Goal: Answer question/provide support: Share knowledge or assist other users

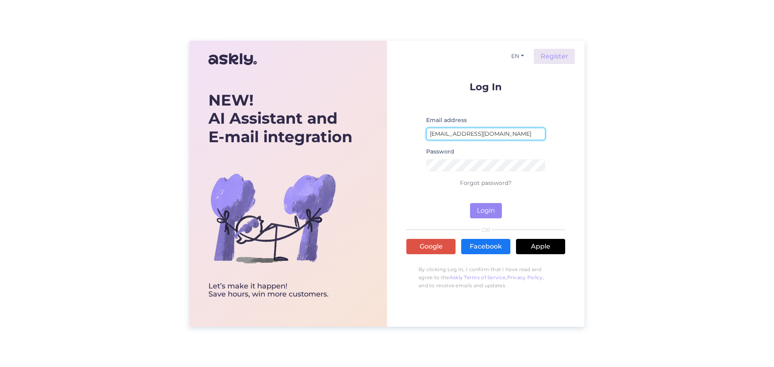
click at [505, 133] on input "[EMAIL_ADDRESS][DOMAIN_NAME]" at bounding box center [485, 134] width 119 height 12
type input "[EMAIL_ADDRESS][DOMAIN_NAME]"
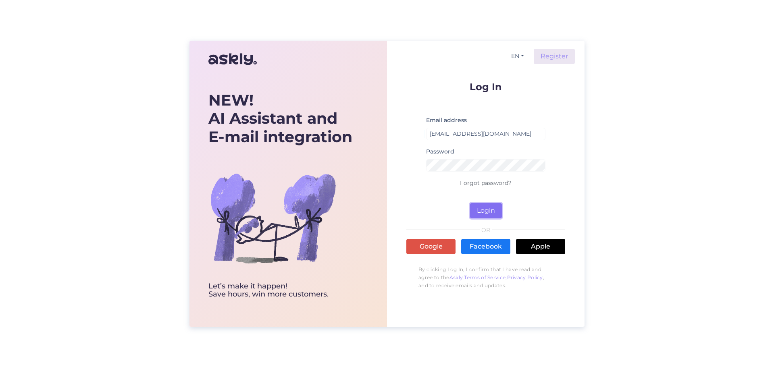
click at [481, 204] on button "Login" at bounding box center [486, 210] width 32 height 15
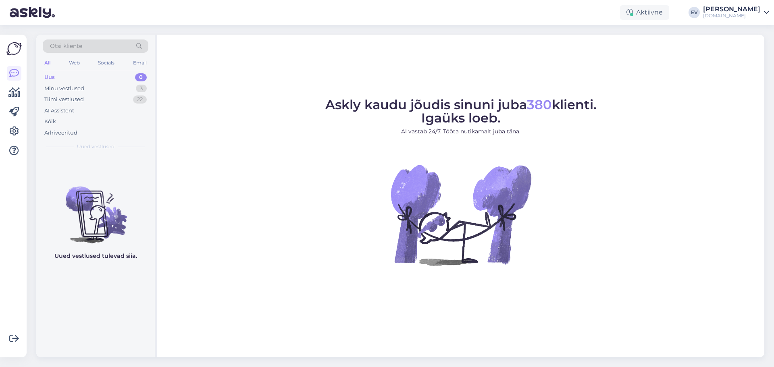
click at [74, 76] on div "Uus 0" at bounding box center [96, 77] width 106 height 11
click at [87, 85] on div "Minu vestlused 3" at bounding box center [96, 88] width 106 height 11
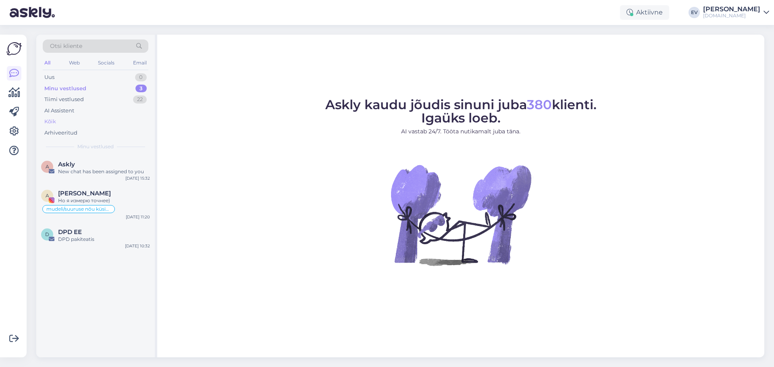
click at [84, 124] on div "Kõik" at bounding box center [96, 121] width 106 height 11
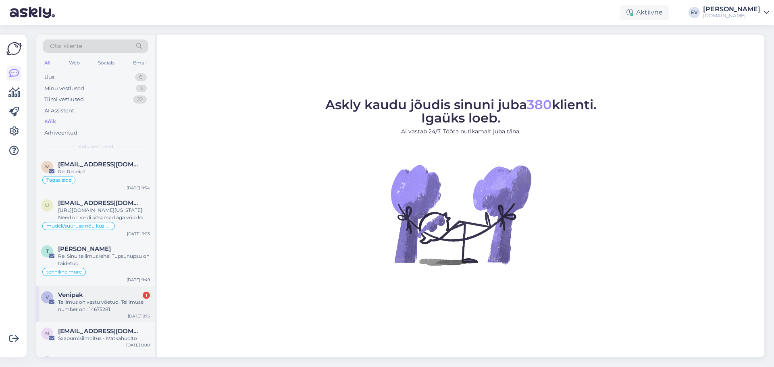
click at [110, 303] on div "Tellimus on vastu võetud. Tellimuse number on:: 14675281" at bounding box center [104, 306] width 92 height 15
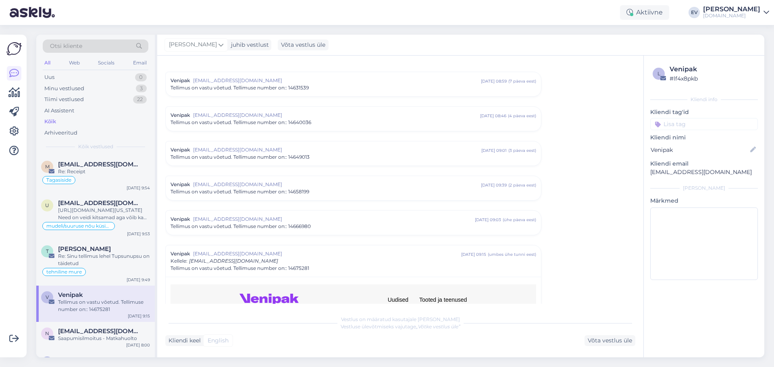
scroll to position [909, 0]
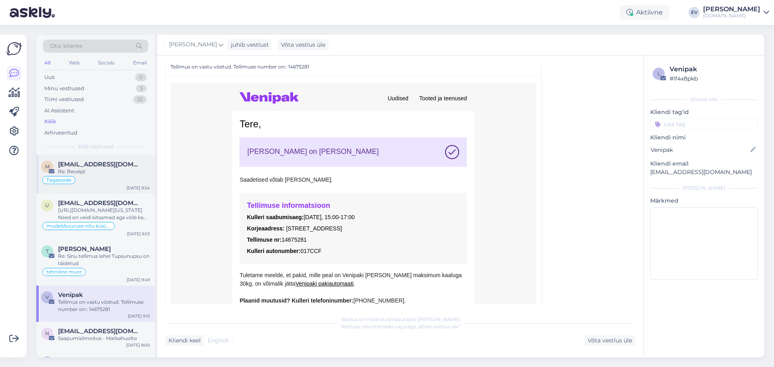
click at [106, 160] on div "m [EMAIL_ADDRESS][DOMAIN_NAME] Re: Receipt Tagasiside [DATE] 9:54" at bounding box center [95, 174] width 119 height 39
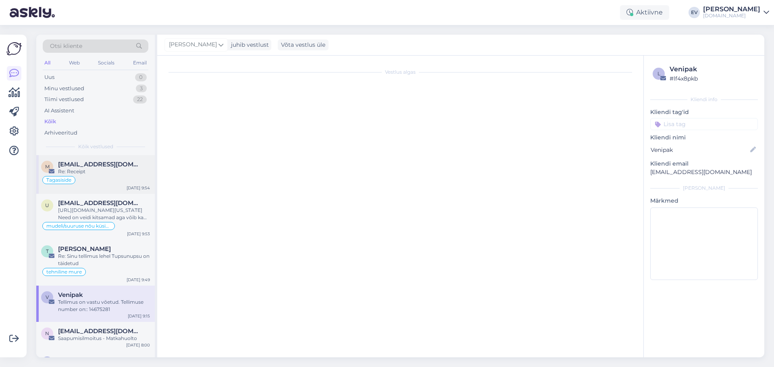
scroll to position [0, 0]
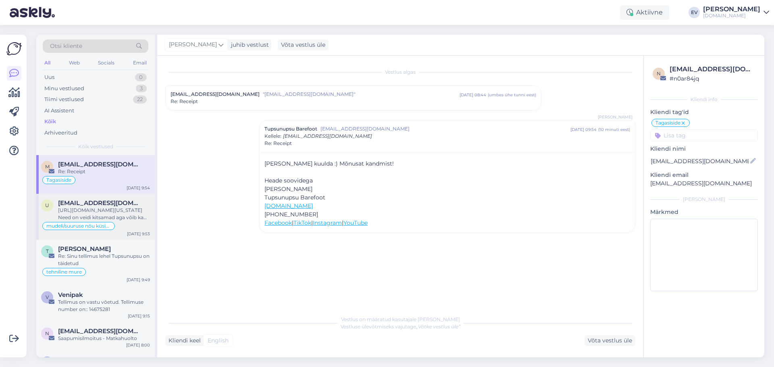
click at [92, 215] on div "[URL][DOMAIN_NAME][US_STATE] Need on veidi kitsamad aga võib ka proovida: [URL]…" at bounding box center [104, 214] width 92 height 15
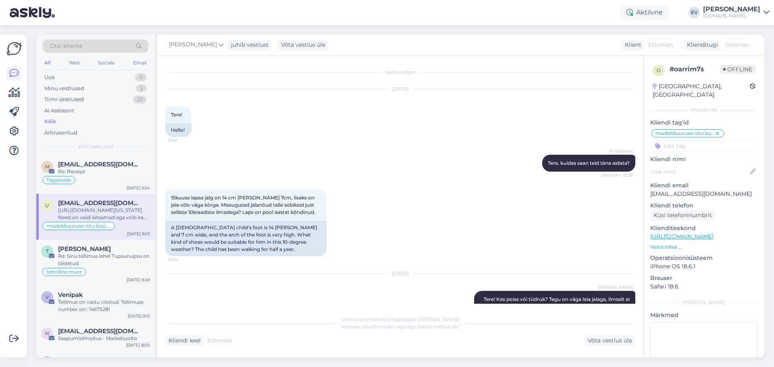
click at [89, 71] on div "Otsi kliente All Web Socials Email Uus 0 Minu vestlused 3 Tiimi vestlused 22 AI…" at bounding box center [95, 95] width 119 height 121
click at [87, 85] on div "Minu vestlused 3" at bounding box center [96, 88] width 106 height 11
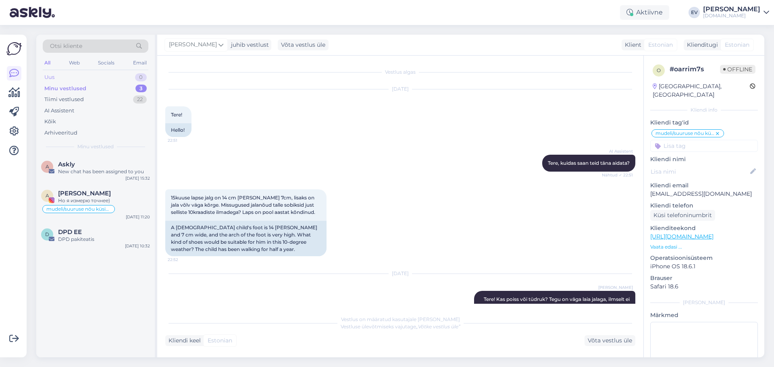
click at [85, 73] on div "Uus 0" at bounding box center [96, 77] width 106 height 11
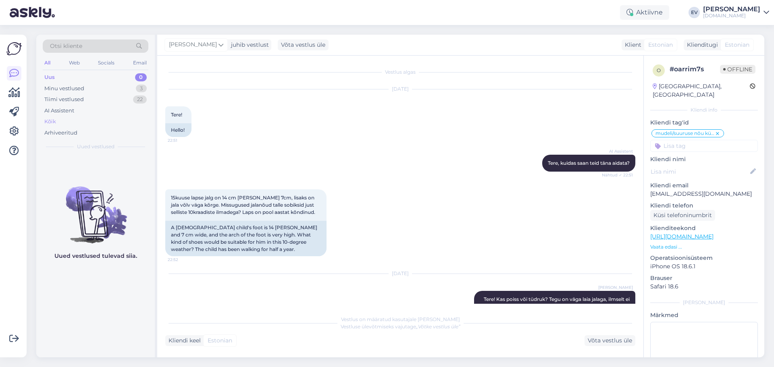
click at [81, 120] on div "Kõik" at bounding box center [96, 121] width 106 height 11
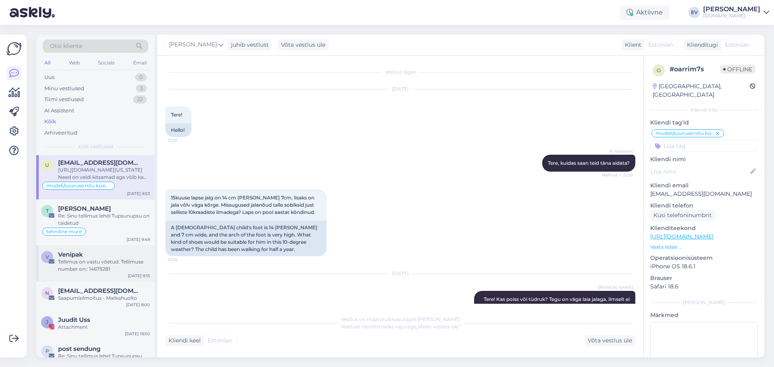
scroll to position [161, 0]
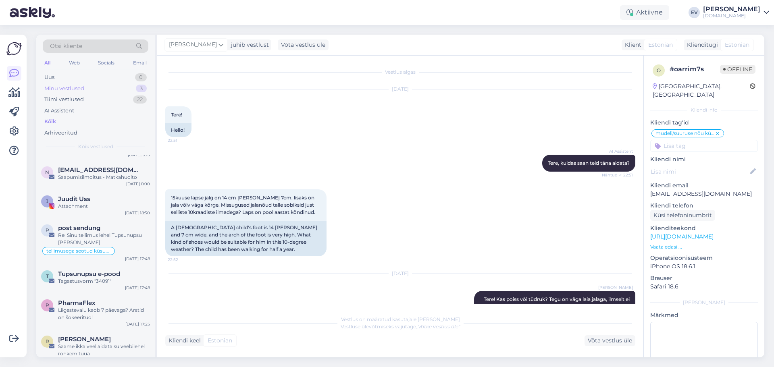
click at [60, 90] on div "Minu vestlused" at bounding box center [64, 89] width 40 height 8
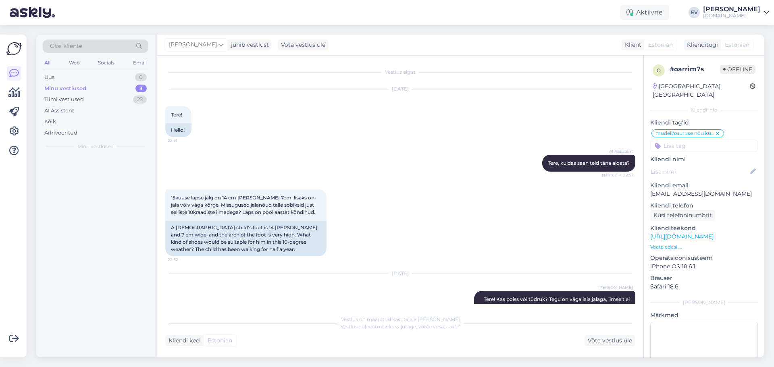
scroll to position [0, 0]
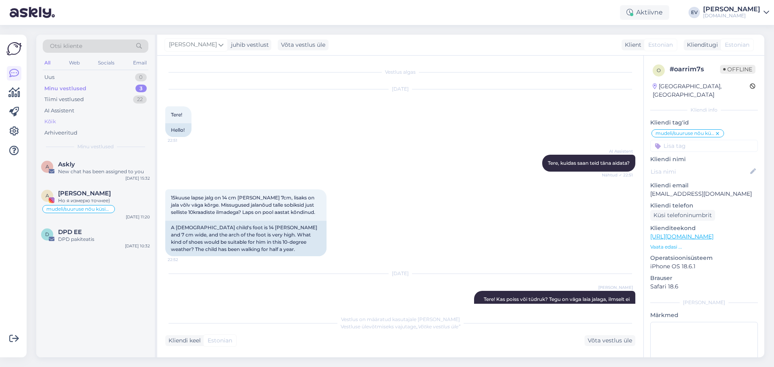
click at [89, 117] on div "Kõik" at bounding box center [96, 121] width 106 height 11
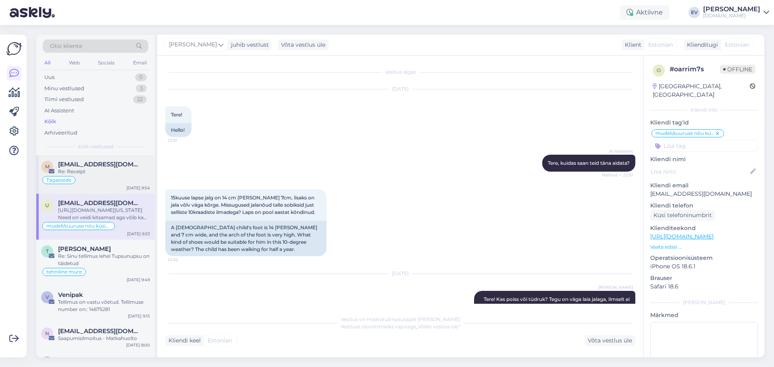
click at [90, 174] on div "Re: Receipt" at bounding box center [104, 171] width 92 height 7
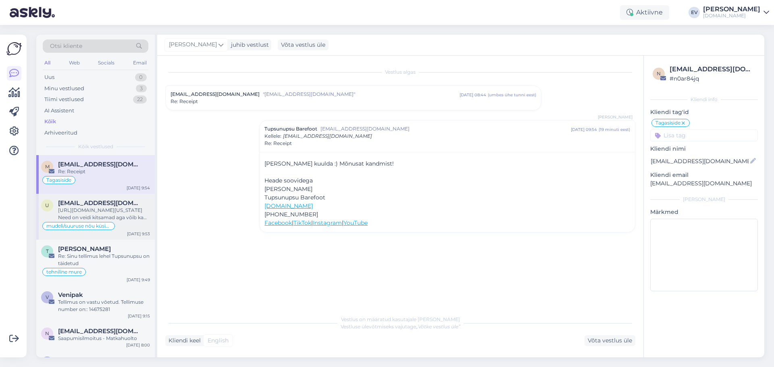
click at [108, 212] on div "[URL][DOMAIN_NAME][US_STATE] Need on veidi kitsamad aga võib ka proovida: [URL]…" at bounding box center [104, 214] width 92 height 15
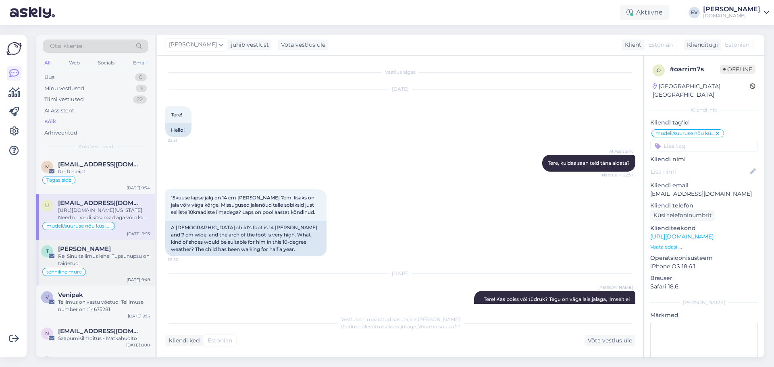
click at [117, 252] on div "[PERSON_NAME]" at bounding box center [104, 249] width 92 height 7
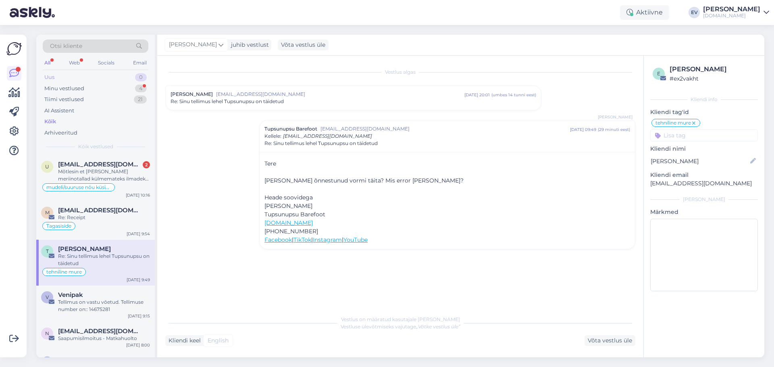
click at [87, 77] on div "Uus 0" at bounding box center [96, 77] width 106 height 11
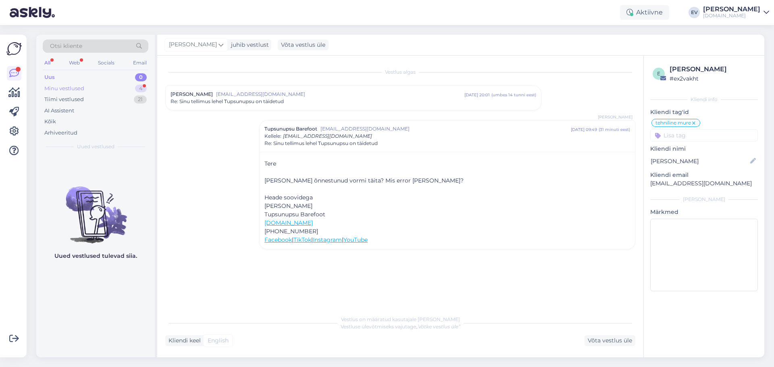
click at [102, 87] on div "Minu vestlused 4" at bounding box center [96, 88] width 106 height 11
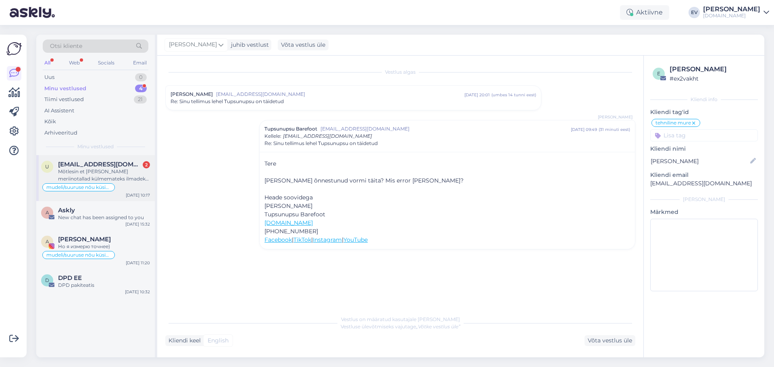
click at [112, 165] on span "[EMAIL_ADDRESS][DOMAIN_NAME]" at bounding box center [100, 164] width 84 height 7
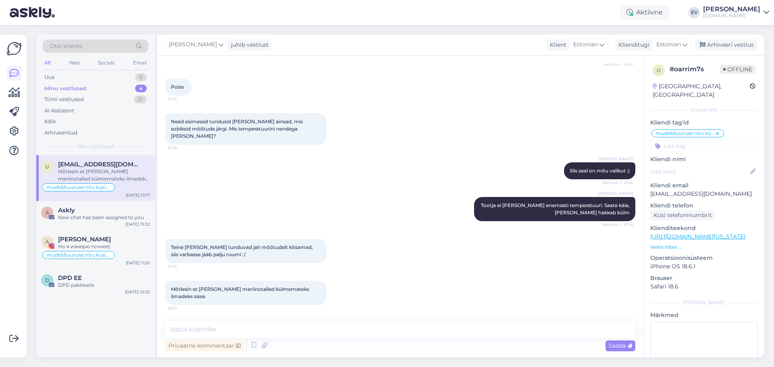
scroll to position [369, 0]
click at [201, 325] on textarea at bounding box center [400, 329] width 470 height 17
click at [273, 324] on textarea at bounding box center [400, 329] width 470 height 17
type textarea "K"
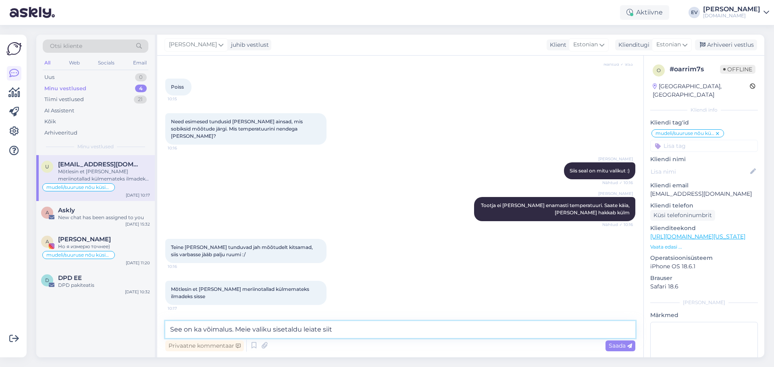
paste textarea "[URL][DOMAIN_NAME]"
type textarea "See on ka võimalus. Meie valiku sisetaldu leiate siit [URL][DOMAIN_NAME]"
click at [619, 350] on div "Saada" at bounding box center [621, 346] width 30 height 11
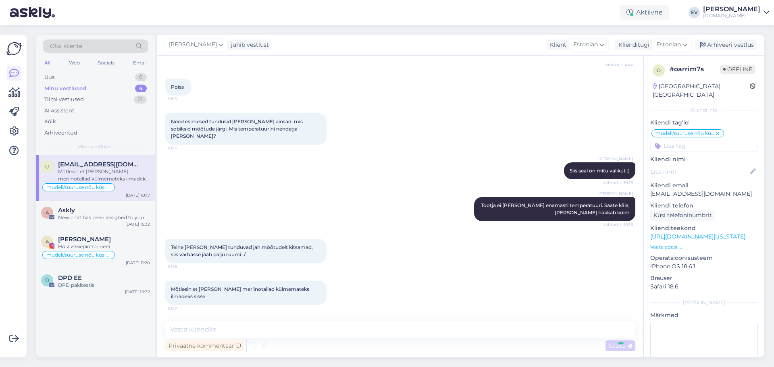
scroll to position [418, 0]
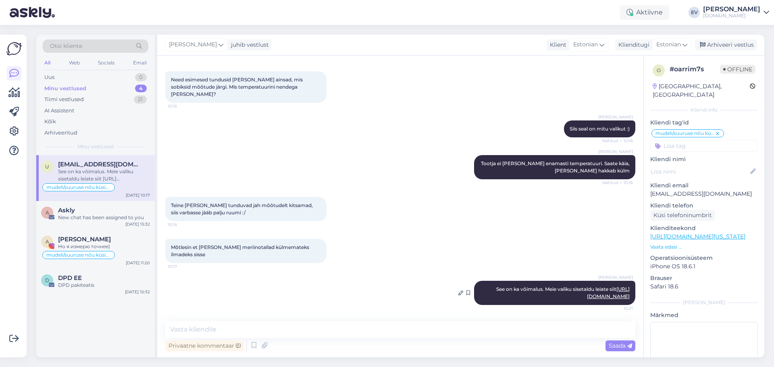
click at [587, 291] on link "[URL][DOMAIN_NAME]" at bounding box center [608, 292] width 43 height 13
click at [81, 218] on div "New chat has been assigned to you" at bounding box center [104, 217] width 92 height 7
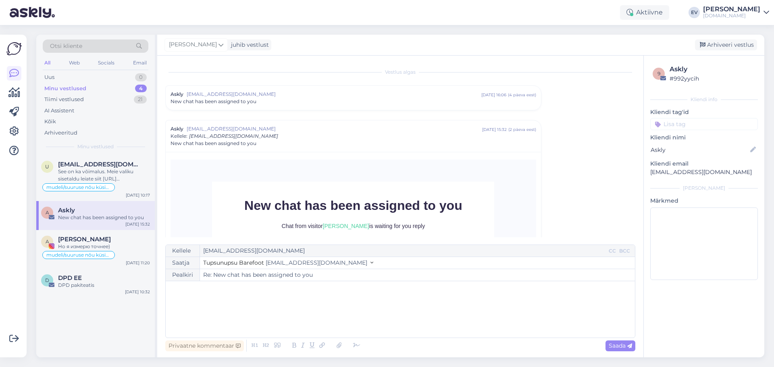
scroll to position [129, 0]
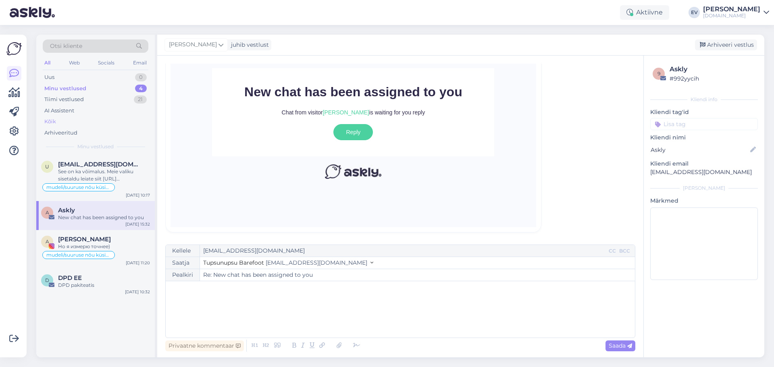
click at [84, 122] on div "Kõik" at bounding box center [96, 121] width 106 height 11
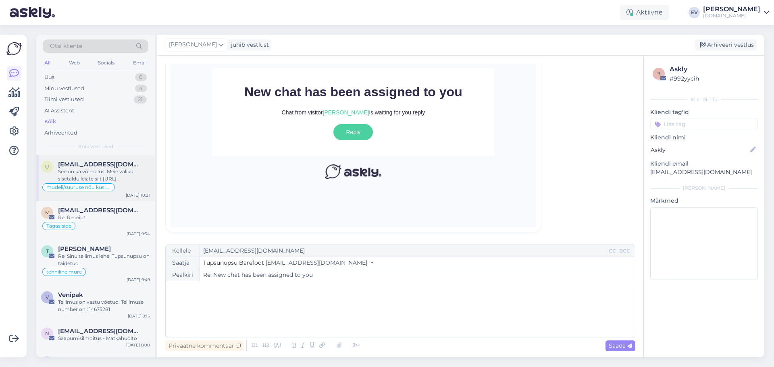
click at [104, 175] on div "See on ka võimalus. Meie valiku sisetaldu leiate siit [URL][DOMAIN_NAME]" at bounding box center [104, 175] width 92 height 15
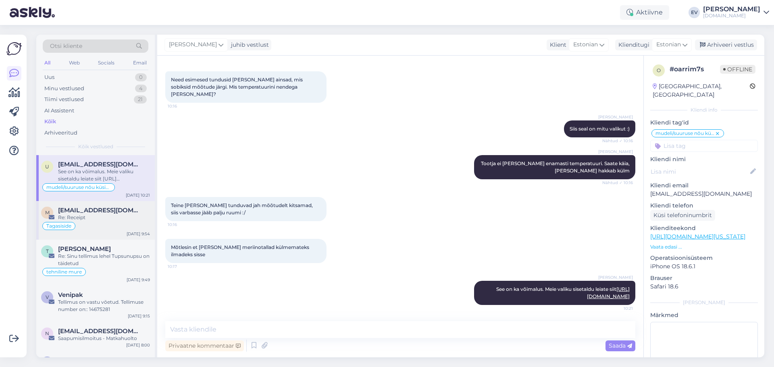
click at [80, 225] on div "Tagasiside" at bounding box center [95, 226] width 109 height 10
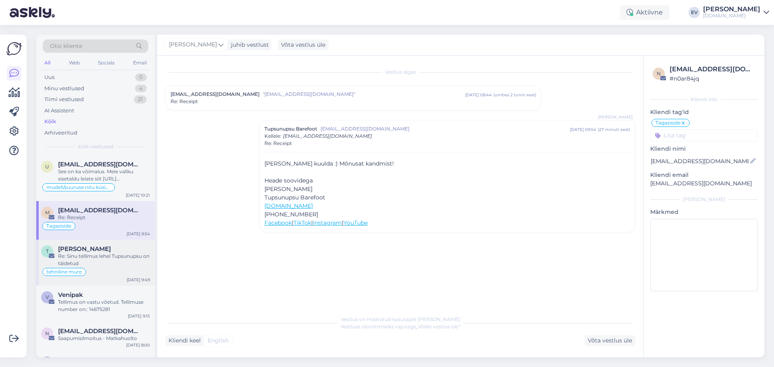
click at [89, 256] on div "Re: Sinu tellimus lehel Tupsunupsu on täidetud" at bounding box center [104, 260] width 92 height 15
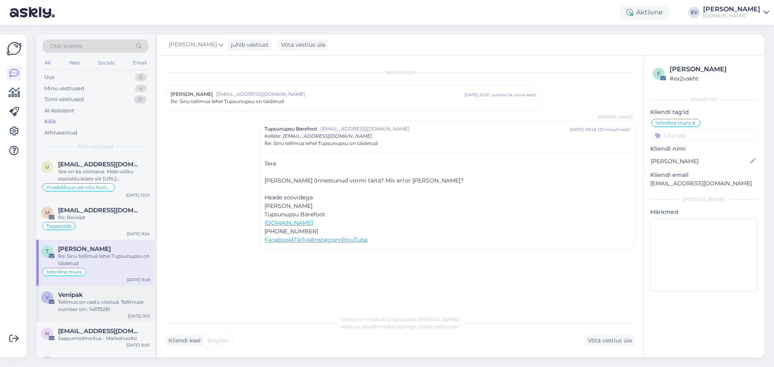
click at [100, 306] on div "Tellimus on vastu võetud. Tellimuse number on:: 14675281" at bounding box center [104, 306] width 92 height 15
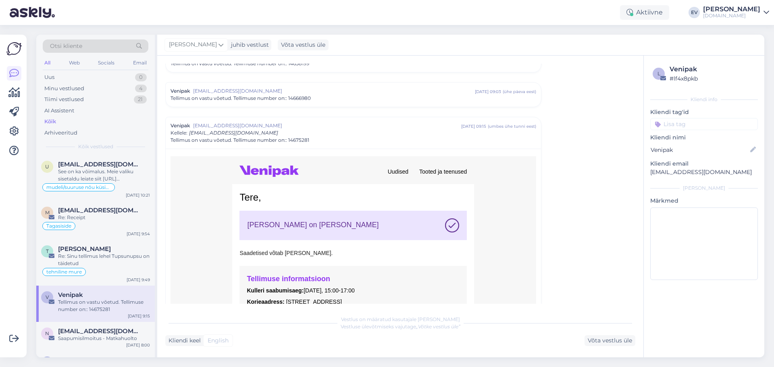
scroll to position [908, 0]
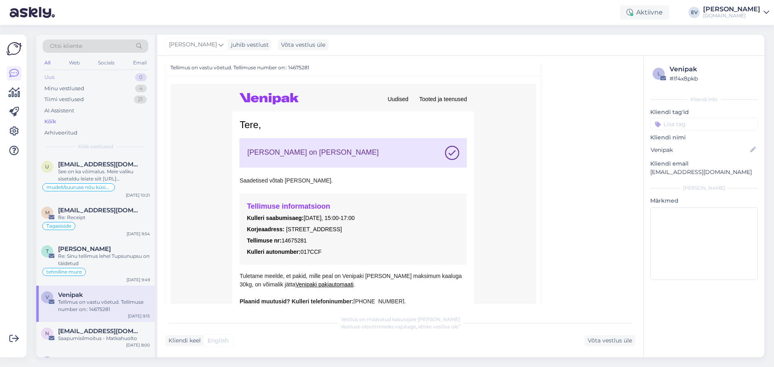
click at [90, 73] on div "Uus 0" at bounding box center [96, 77] width 106 height 11
